Goal: Task Accomplishment & Management: Manage account settings

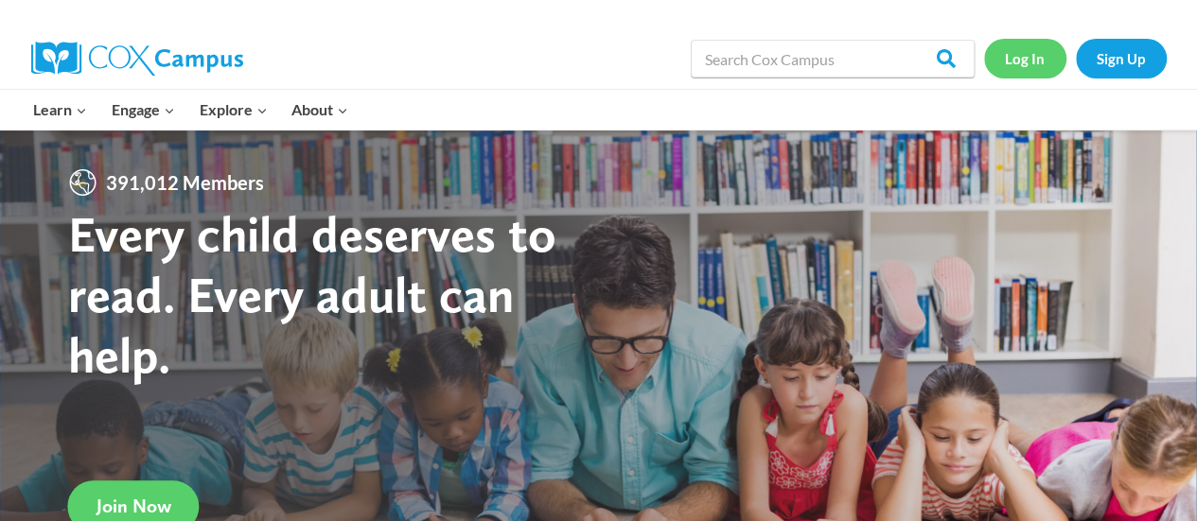
click at [1023, 62] on link "Log In" at bounding box center [1025, 58] width 82 height 39
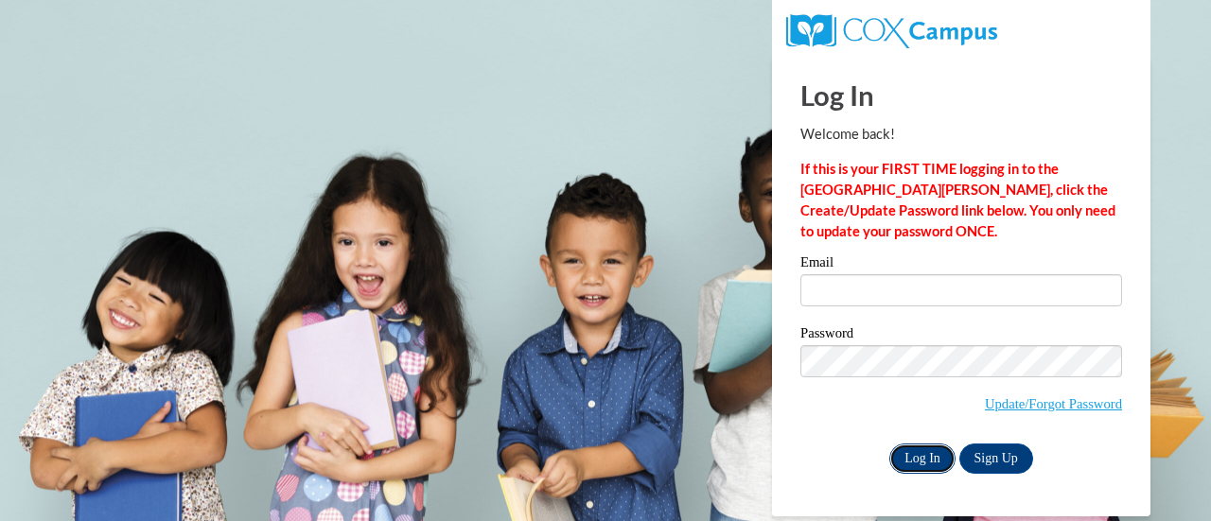
click at [907, 461] on input "Log In" at bounding box center [922, 459] width 66 height 30
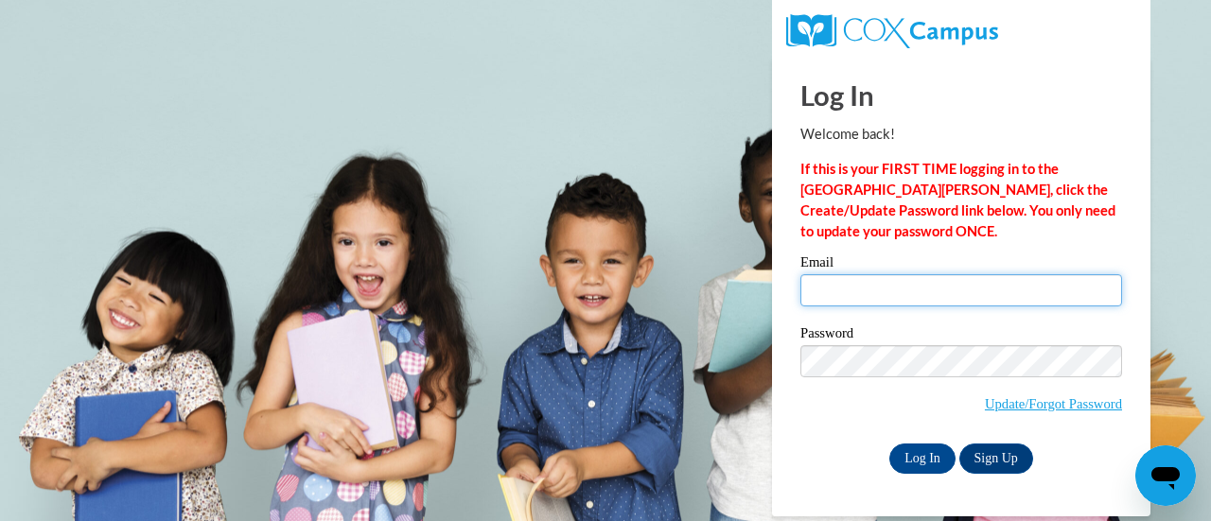
type input "abegum@sunprairieschools.org"
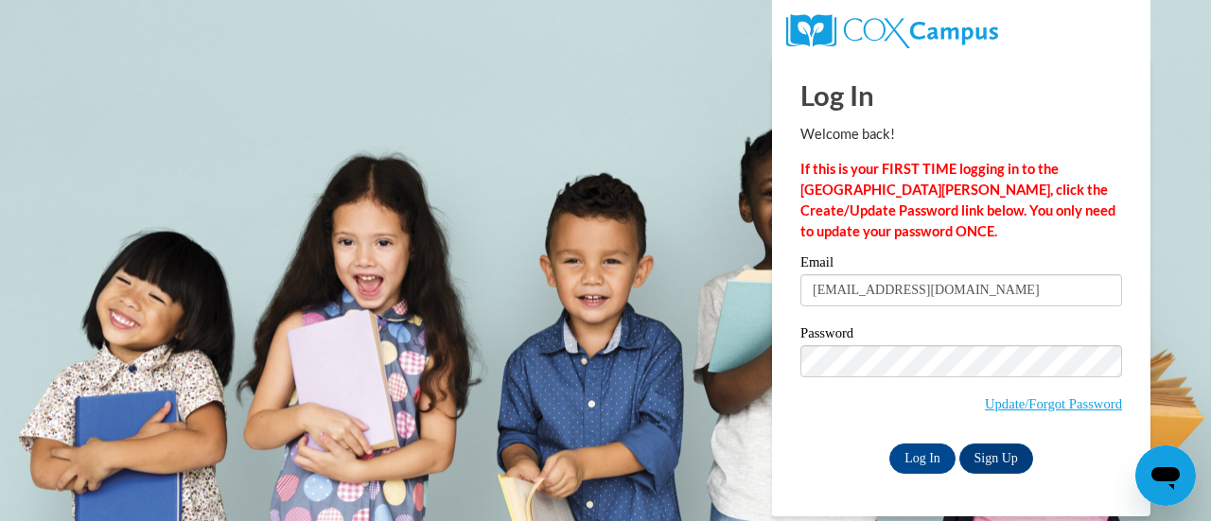
click at [854, 289] on input "abegum@sunprairieschools.org" at bounding box center [961, 290] width 322 height 32
click at [912, 465] on input "Log In" at bounding box center [922, 459] width 66 height 30
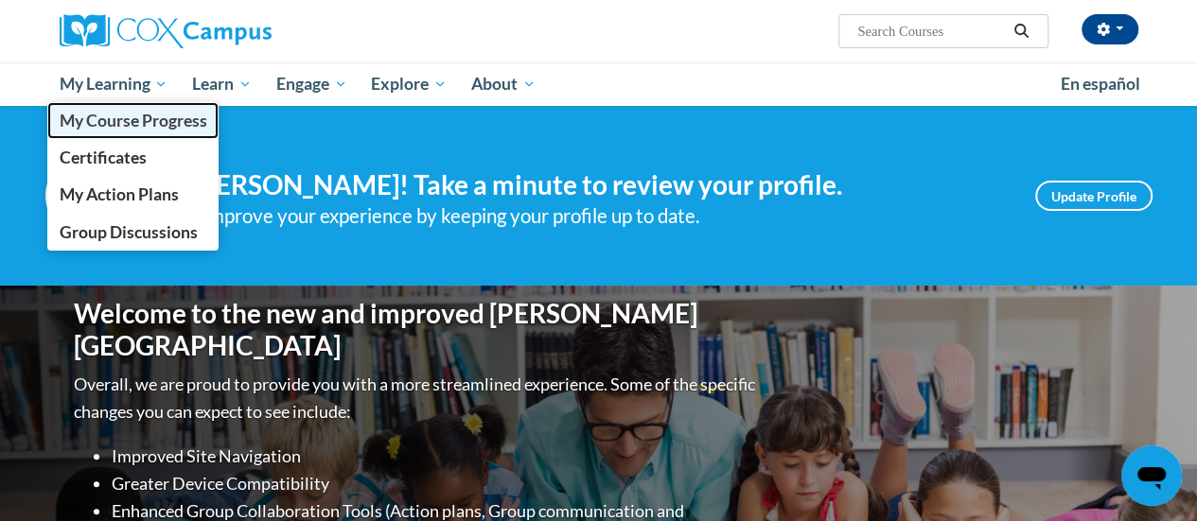
click at [121, 128] on span "My Course Progress" at bounding box center [133, 121] width 148 height 20
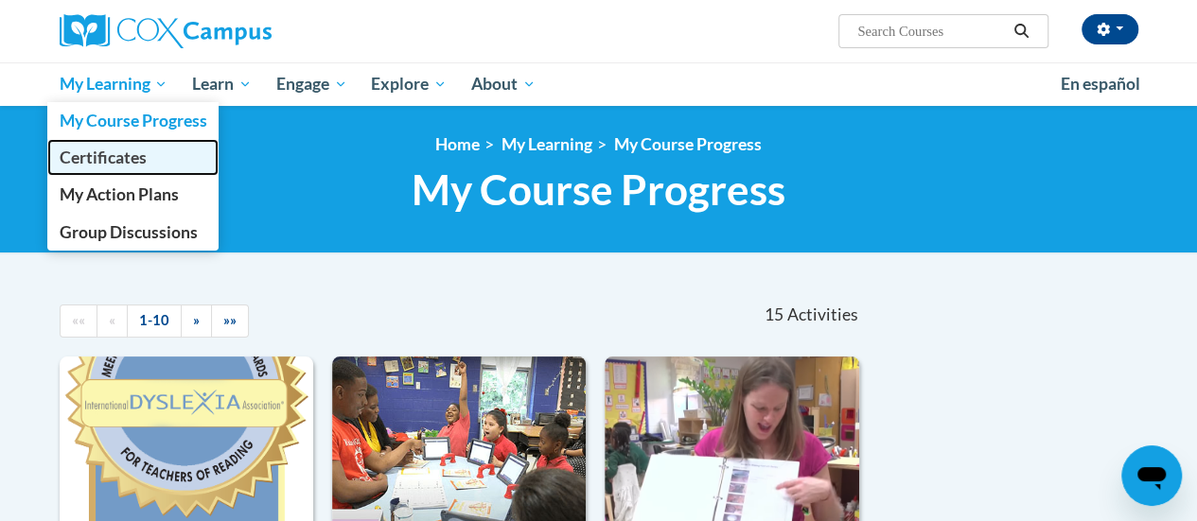
click at [100, 164] on span "Certificates" at bounding box center [102, 158] width 87 height 20
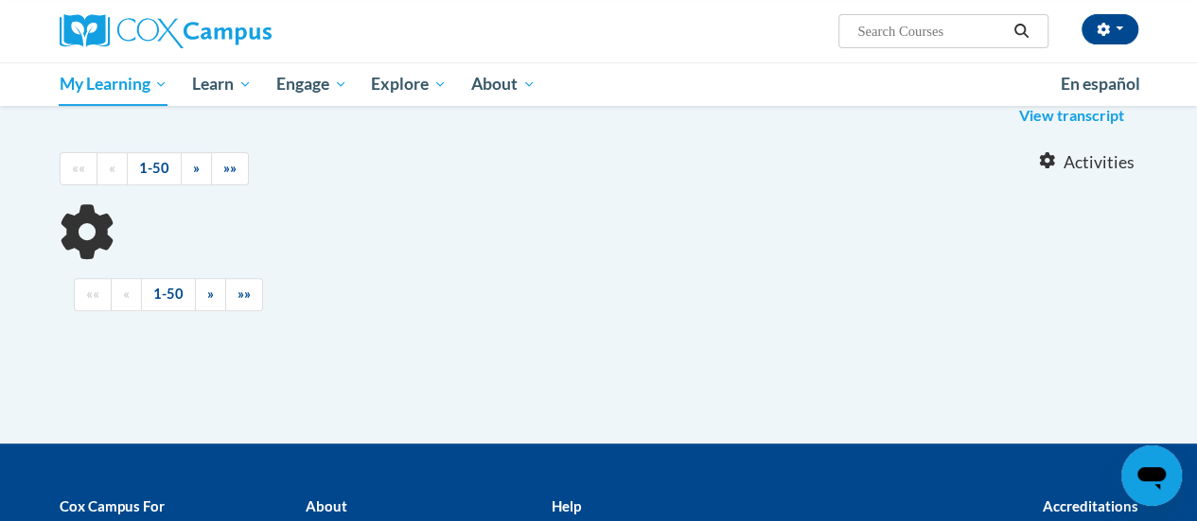
scroll to position [265, 0]
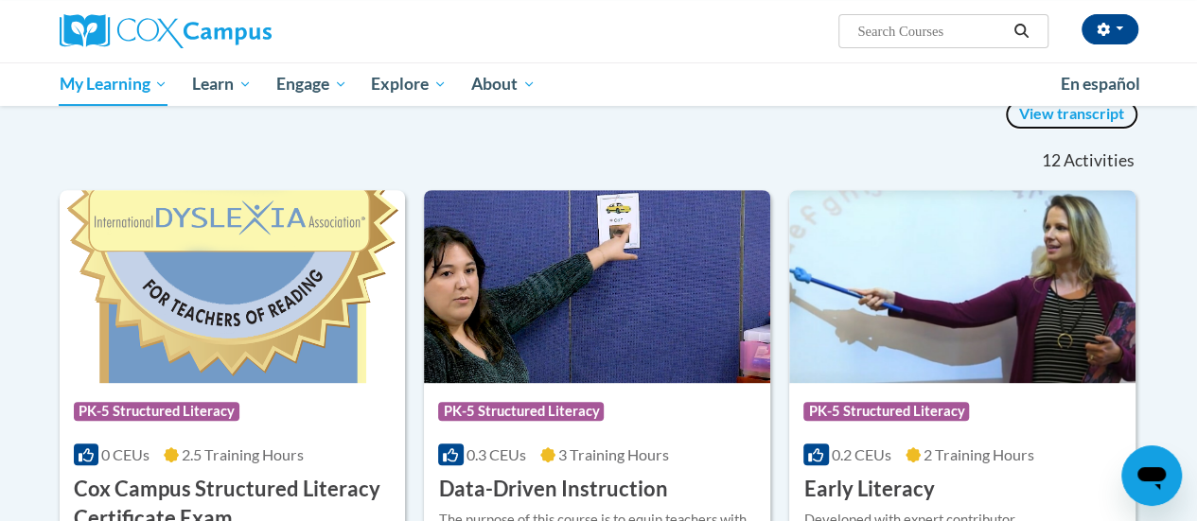
click at [1071, 109] on link "View transcript" at bounding box center [1071, 114] width 133 height 30
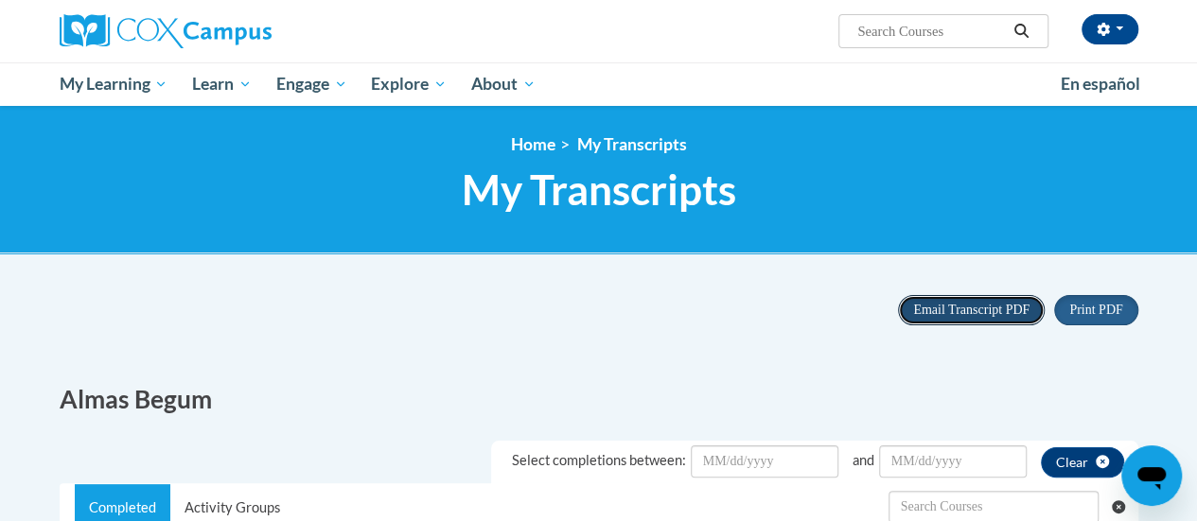
click at [959, 315] on span "Email Transcript PDF" at bounding box center [971, 310] width 116 height 14
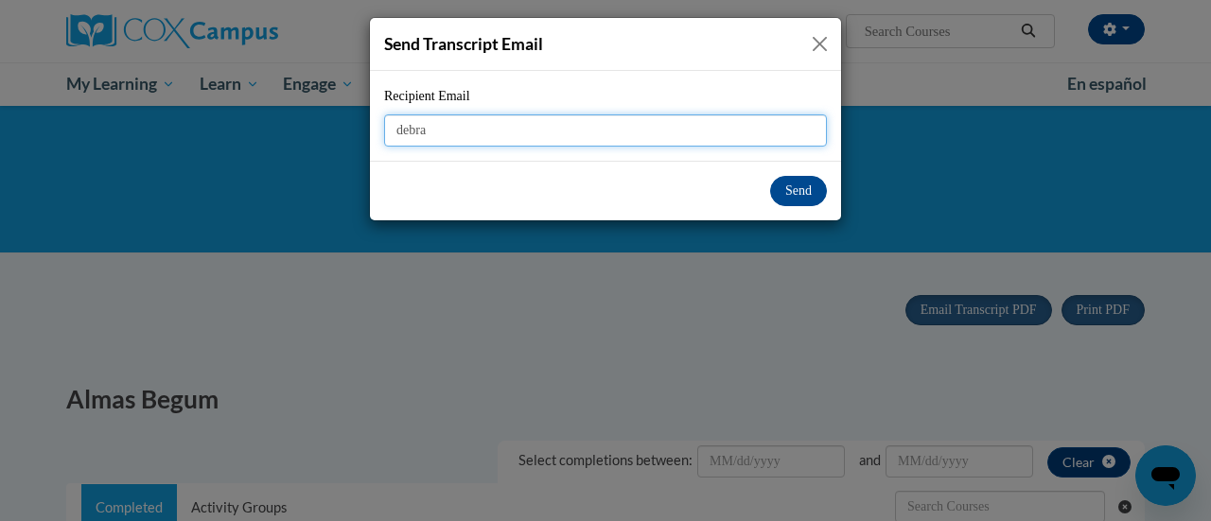
type input "debra"
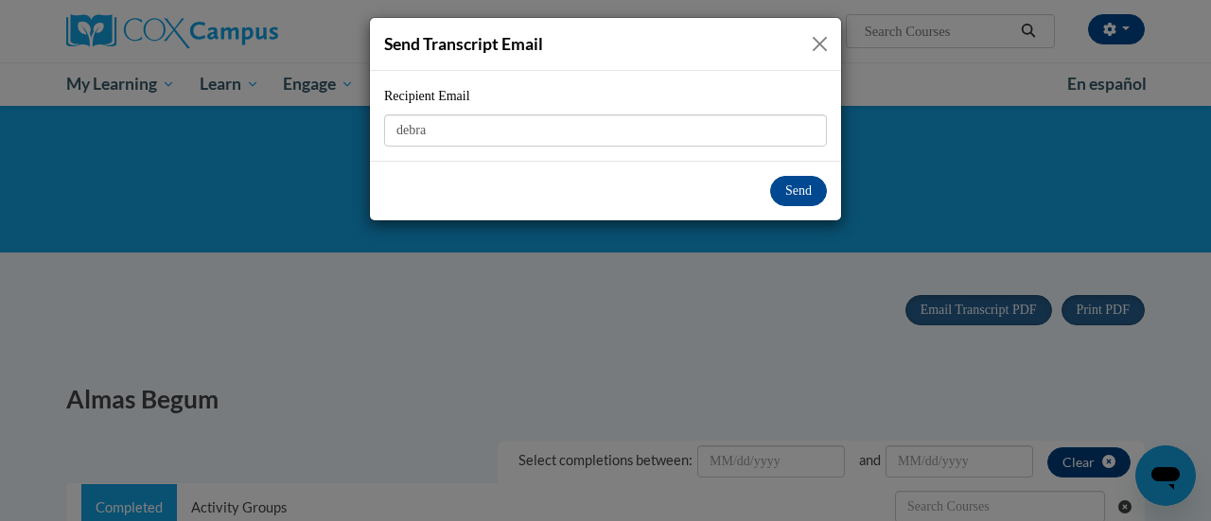
click at [817, 44] on button "Close" at bounding box center [820, 44] width 24 height 24
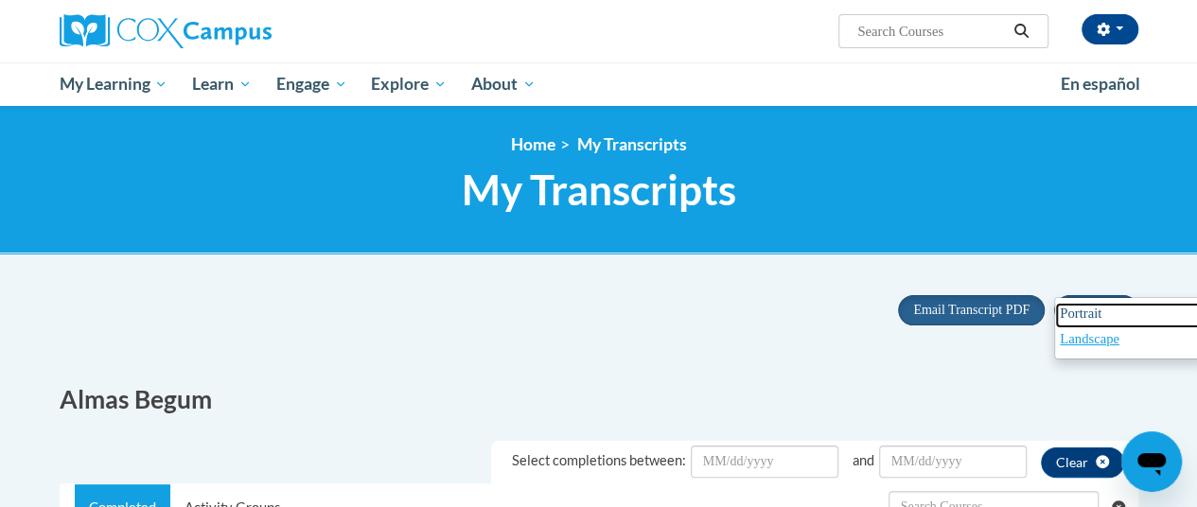
click at [1084, 307] on span "Portrait" at bounding box center [1081, 313] width 42 height 15
